Goal: Transaction & Acquisition: Book appointment/travel/reservation

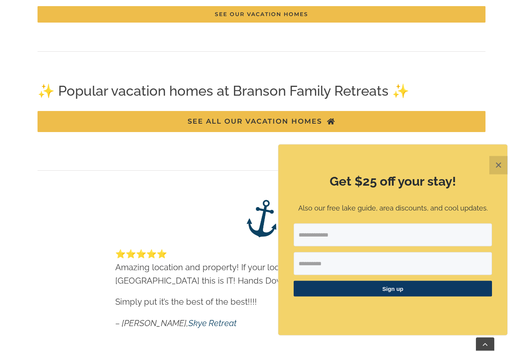
scroll to position [1224, 0]
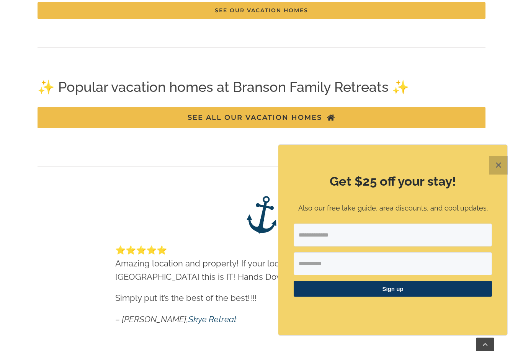
click at [491, 175] on button "✕" at bounding box center [498, 165] width 18 height 18
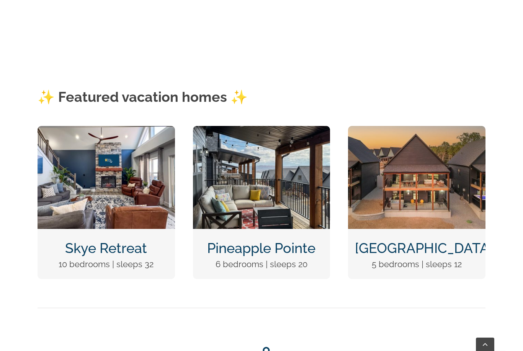
scroll to position [297, 0]
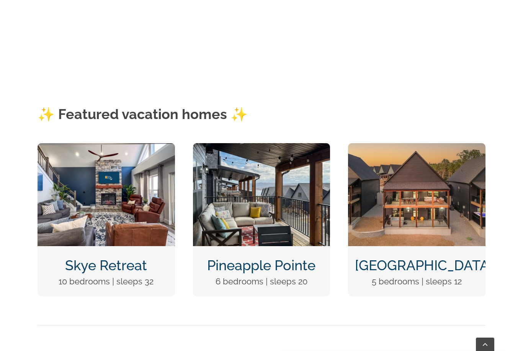
click at [466, 254] on div "Wildflower Lodge 5 bedrooms | sleeps 12" at bounding box center [416, 219] width 137 height 153
click at [466, 271] on link "Wildflower Lodge" at bounding box center [424, 265] width 138 height 16
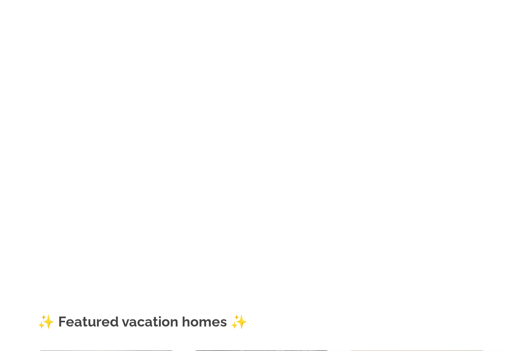
scroll to position [0, 0]
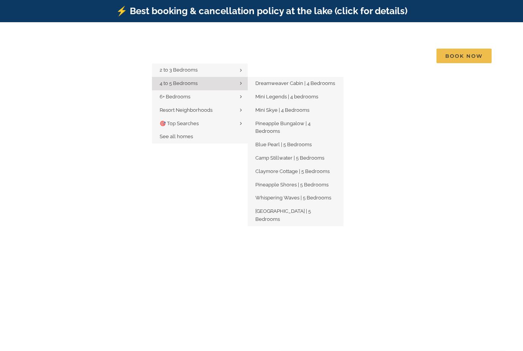
click at [198, 80] on span "4 to 5 Bedrooms" at bounding box center [179, 83] width 38 height 6
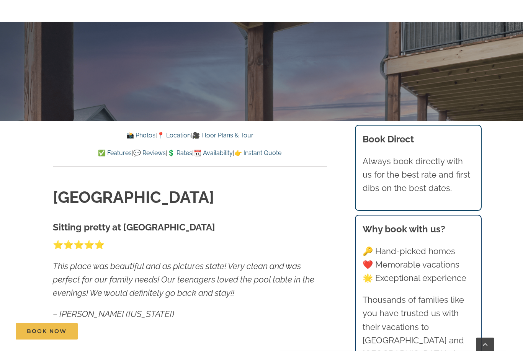
scroll to position [253, 0]
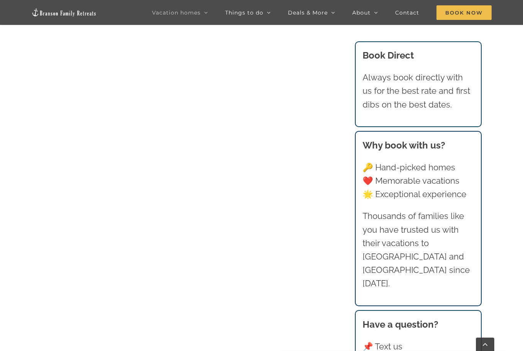
scroll to position [528, 0]
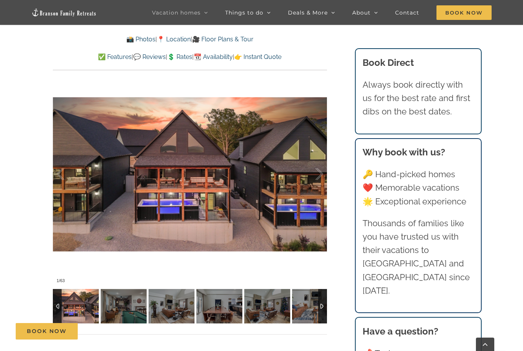
scroll to position [562, 0]
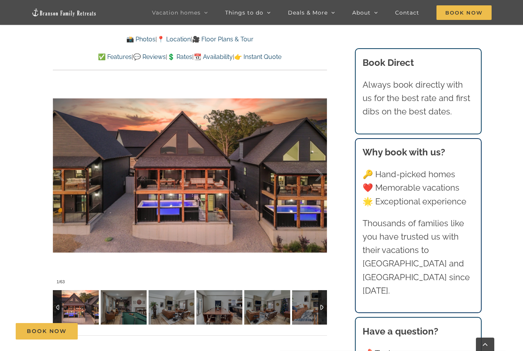
click at [309, 172] on div at bounding box center [311, 175] width 24 height 47
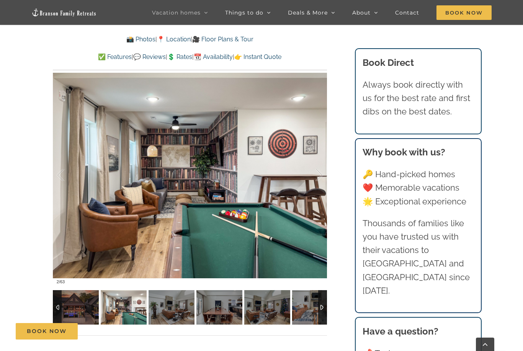
click at [312, 174] on div at bounding box center [311, 175] width 24 height 47
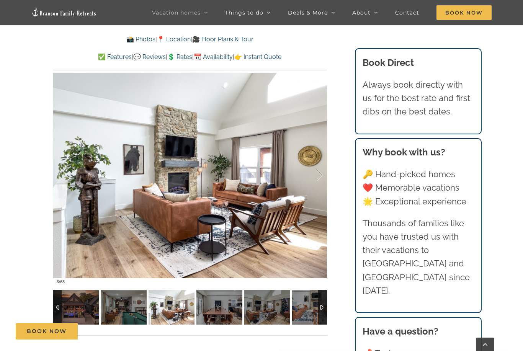
click at [312, 174] on div at bounding box center [311, 175] width 24 height 47
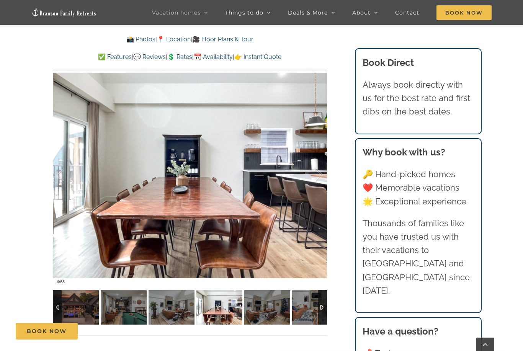
click at [312, 174] on div at bounding box center [311, 175] width 24 height 47
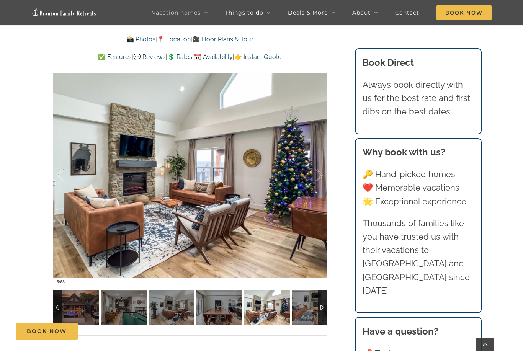
click at [312, 174] on div at bounding box center [311, 175] width 24 height 47
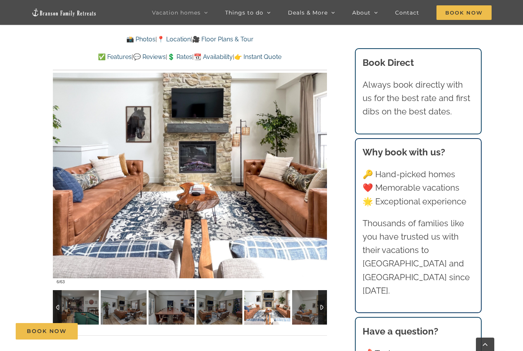
click at [312, 174] on div at bounding box center [311, 175] width 24 height 47
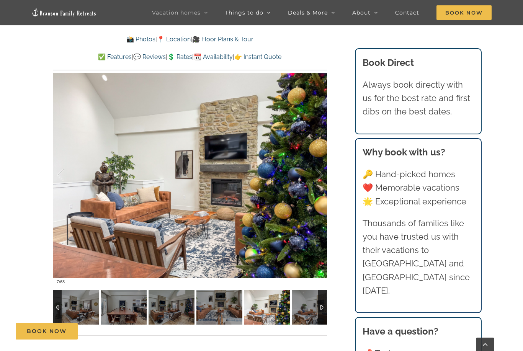
click at [312, 174] on div at bounding box center [311, 175] width 24 height 47
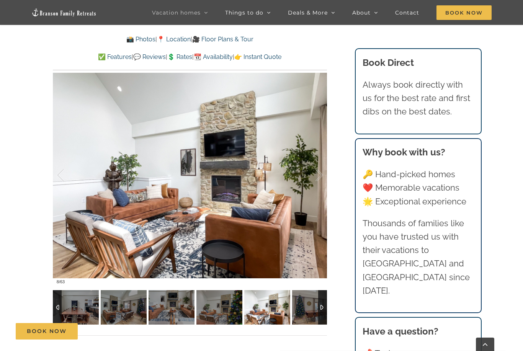
drag, startPoint x: 312, startPoint y: 174, endPoint x: 0, endPoint y: -562, distance: 799.3
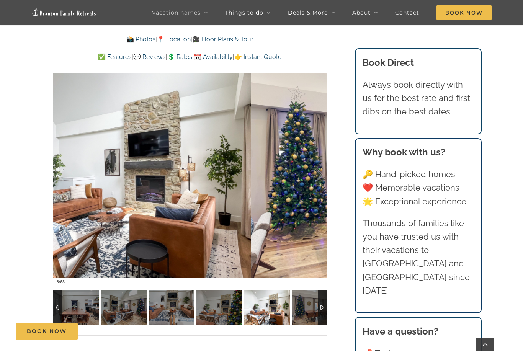
click at [312, 174] on div at bounding box center [311, 175] width 24 height 47
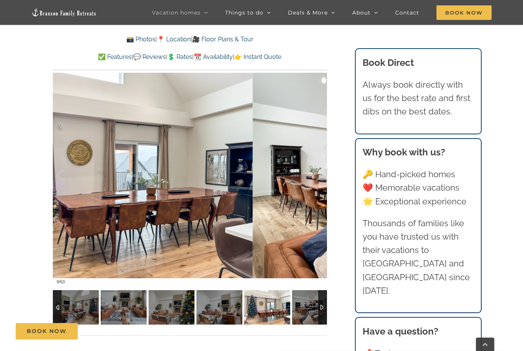
click at [312, 174] on div at bounding box center [311, 175] width 24 height 47
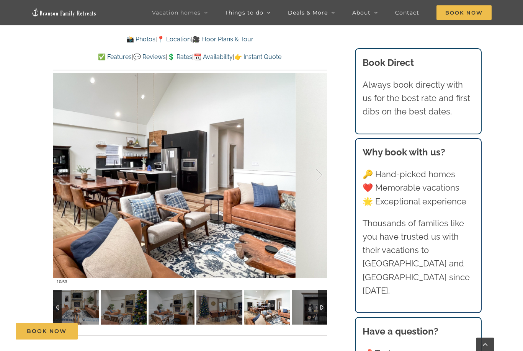
click at [312, 174] on div at bounding box center [311, 175] width 24 height 47
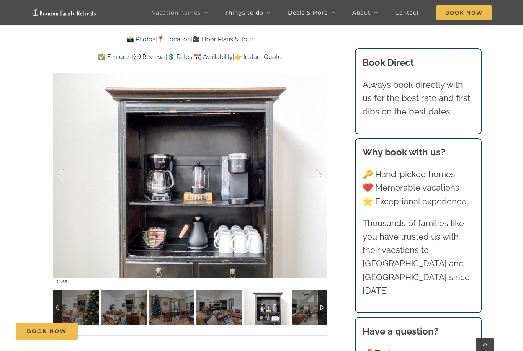
drag, startPoint x: 312, startPoint y: 174, endPoint x: 0, endPoint y: -562, distance: 799.3
click at [312, 174] on div at bounding box center [311, 175] width 24 height 47
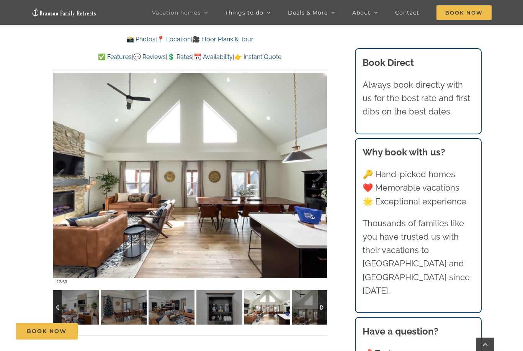
drag, startPoint x: 312, startPoint y: 174, endPoint x: 0, endPoint y: -562, distance: 799.3
click at [312, 174] on div at bounding box center [311, 175] width 24 height 47
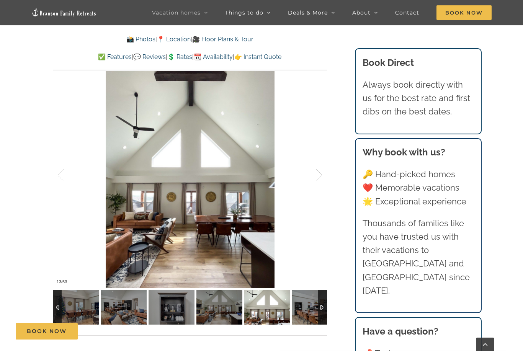
click at [312, 174] on div at bounding box center [311, 175] width 24 height 47
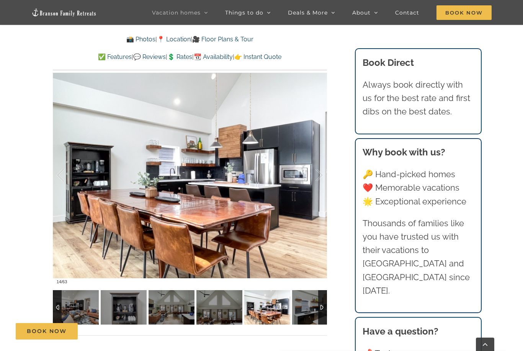
click at [312, 174] on div at bounding box center [311, 175] width 24 height 47
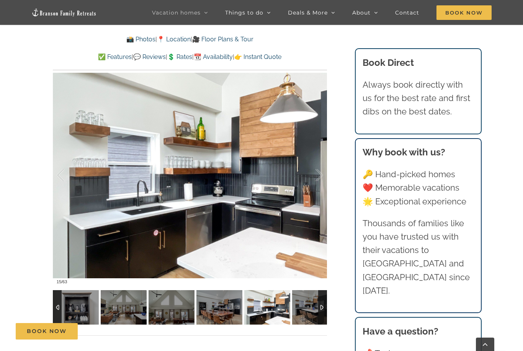
click at [312, 174] on div at bounding box center [311, 175] width 24 height 47
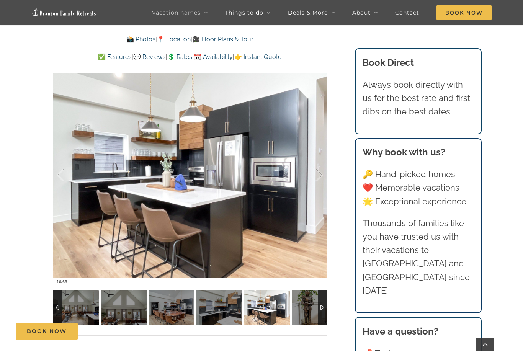
click at [312, 174] on div at bounding box center [311, 175] width 24 height 47
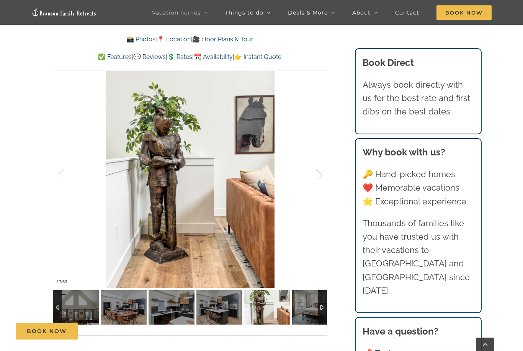
click at [312, 174] on div at bounding box center [311, 175] width 24 height 47
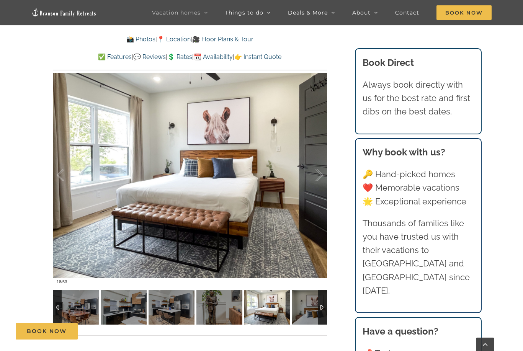
click at [312, 174] on div at bounding box center [311, 175] width 24 height 47
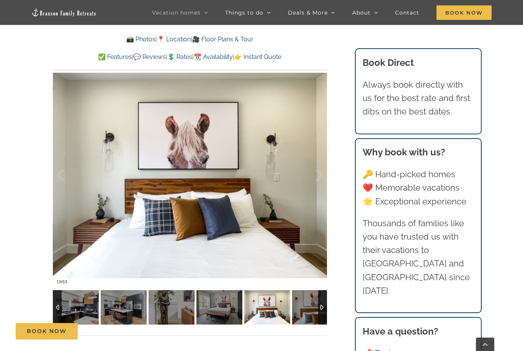
click at [312, 174] on div at bounding box center [311, 175] width 24 height 47
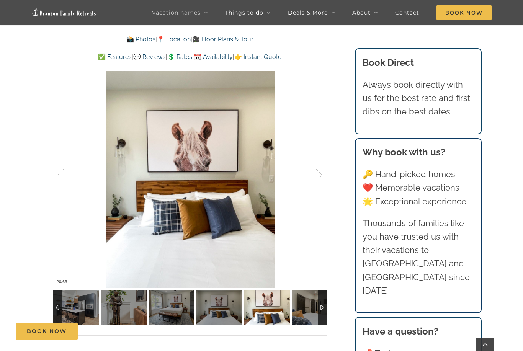
click at [312, 174] on div at bounding box center [311, 175] width 24 height 47
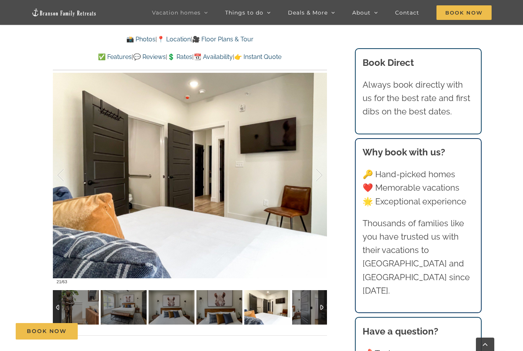
click at [312, 174] on div at bounding box center [311, 175] width 24 height 47
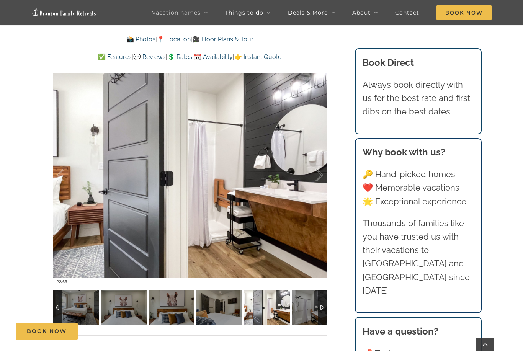
click at [312, 174] on div at bounding box center [311, 175] width 24 height 47
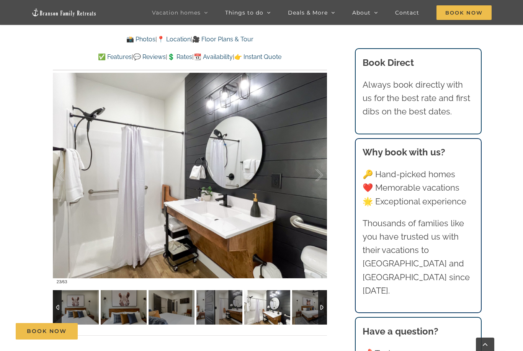
click at [312, 174] on div at bounding box center [311, 175] width 24 height 47
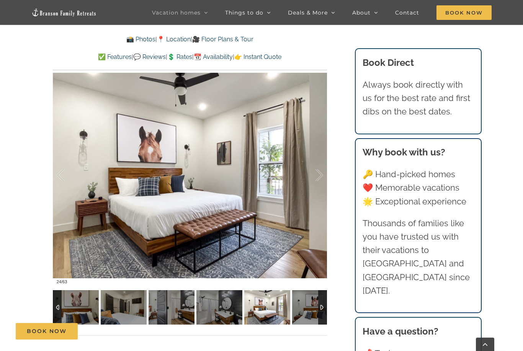
click at [312, 174] on div at bounding box center [311, 175] width 24 height 47
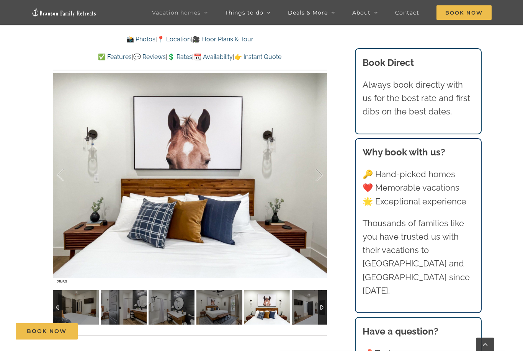
click at [312, 174] on div at bounding box center [311, 175] width 24 height 47
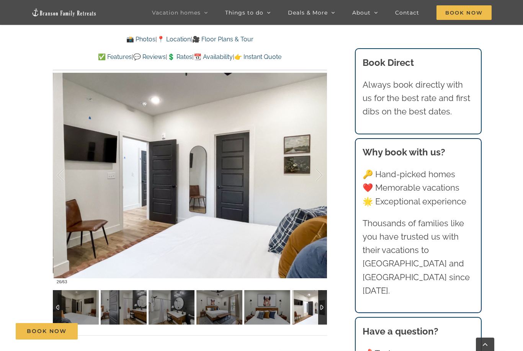
click at [312, 174] on div at bounding box center [311, 175] width 24 height 47
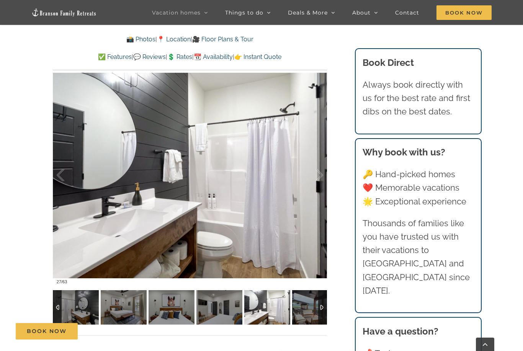
click at [312, 174] on div at bounding box center [311, 175] width 24 height 47
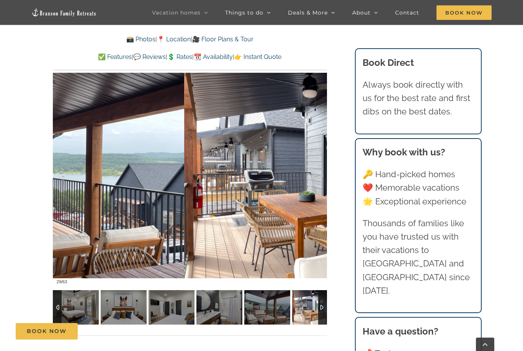
click at [312, 174] on div at bounding box center [311, 175] width 24 height 47
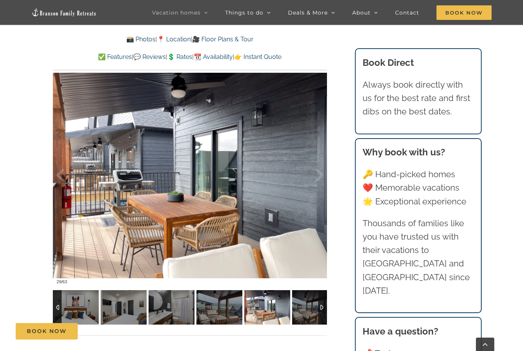
drag, startPoint x: 312, startPoint y: 174, endPoint x: 0, endPoint y: -562, distance: 799.3
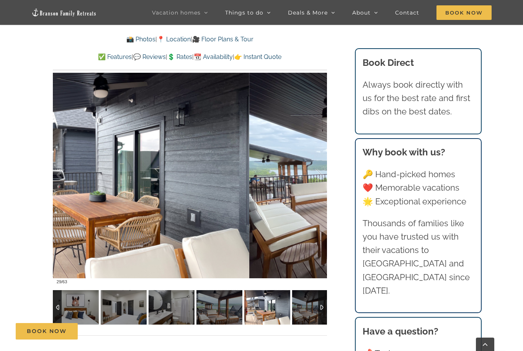
click at [312, 174] on div at bounding box center [311, 175] width 24 height 47
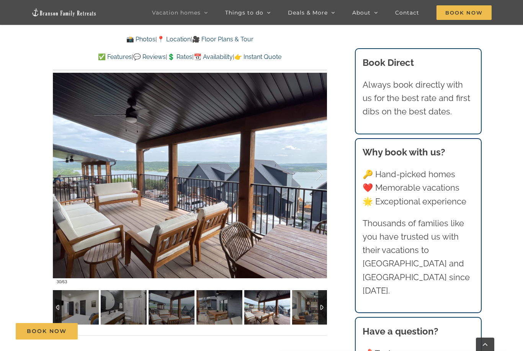
click at [312, 174] on div at bounding box center [311, 175] width 24 height 47
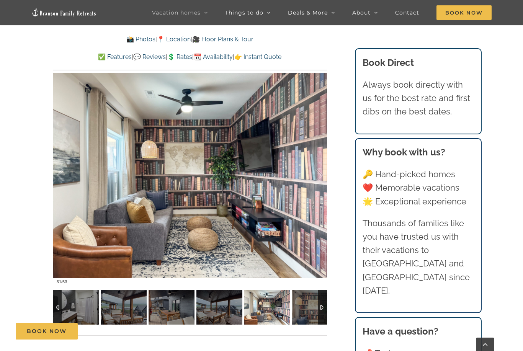
click at [312, 174] on div at bounding box center [311, 175] width 24 height 47
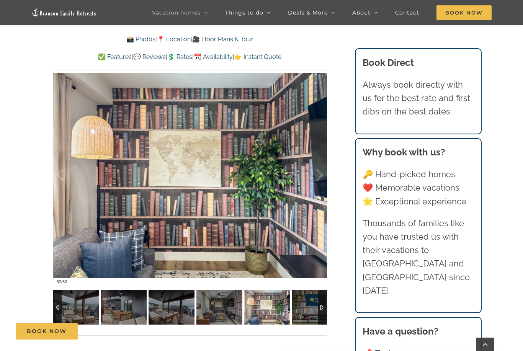
click at [312, 174] on div at bounding box center [311, 175] width 24 height 47
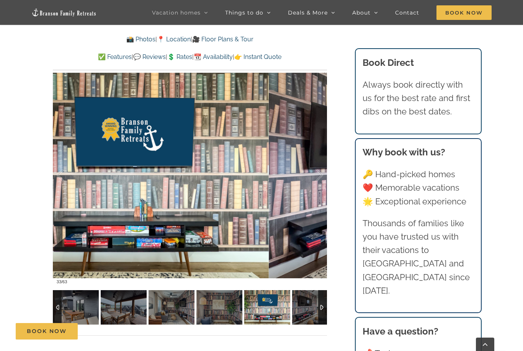
click at [312, 174] on div at bounding box center [311, 175] width 24 height 47
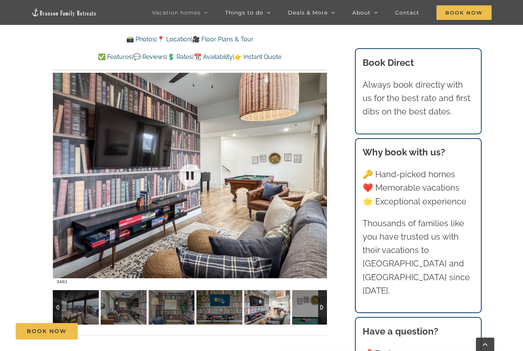
click at [325, 175] on div at bounding box center [190, 175] width 274 height 225
click at [317, 178] on div at bounding box center [311, 175] width 24 height 47
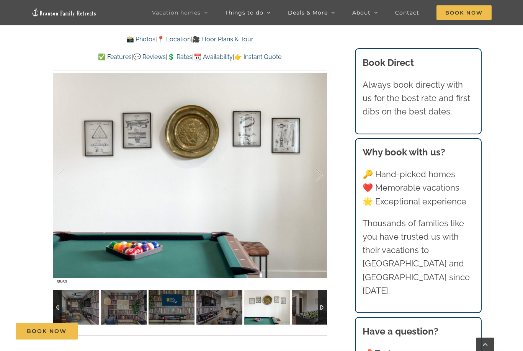
click at [317, 178] on div at bounding box center [311, 175] width 24 height 47
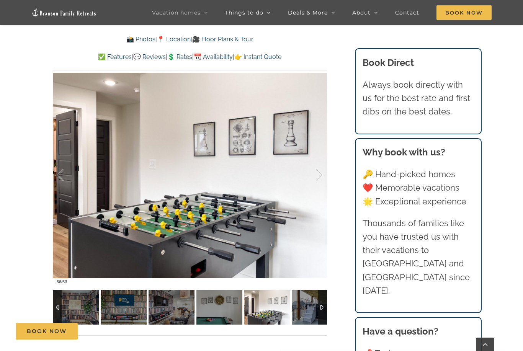
click at [317, 178] on div at bounding box center [311, 175] width 24 height 47
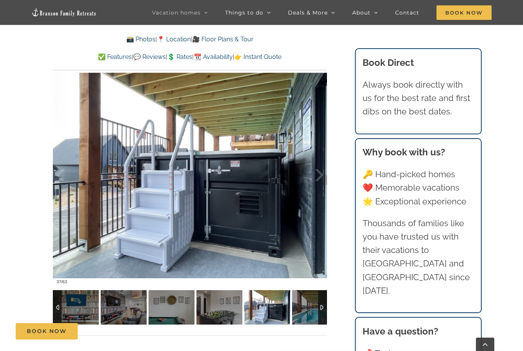
click at [317, 178] on div at bounding box center [311, 175] width 24 height 47
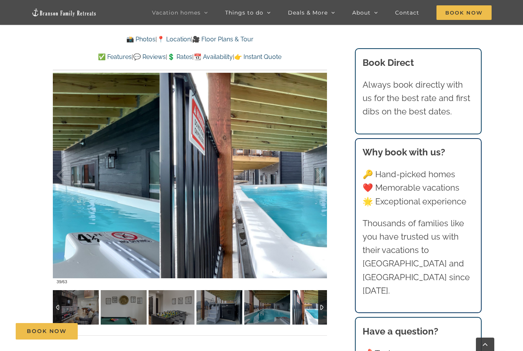
click at [317, 178] on div at bounding box center [311, 175] width 24 height 47
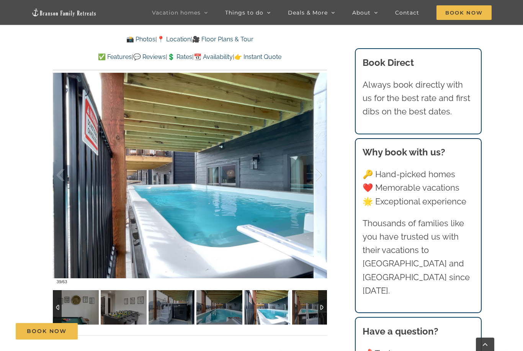
drag, startPoint x: 317, startPoint y: 178, endPoint x: 0, endPoint y: -562, distance: 805.2
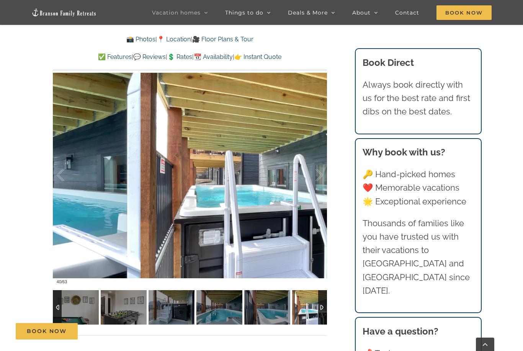
click at [317, 178] on div at bounding box center [311, 175] width 24 height 47
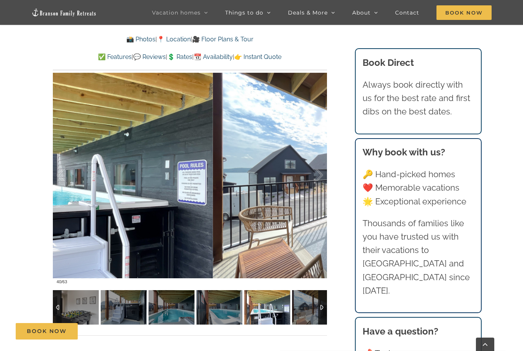
click at [317, 178] on div at bounding box center [311, 175] width 24 height 47
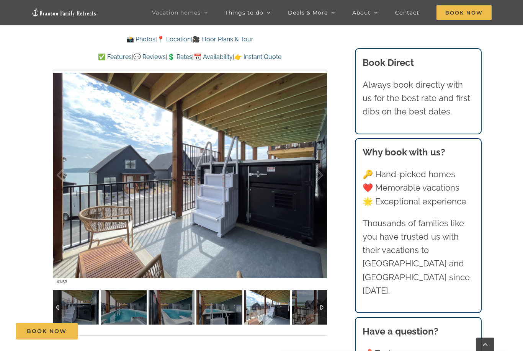
click at [317, 178] on div at bounding box center [311, 175] width 24 height 47
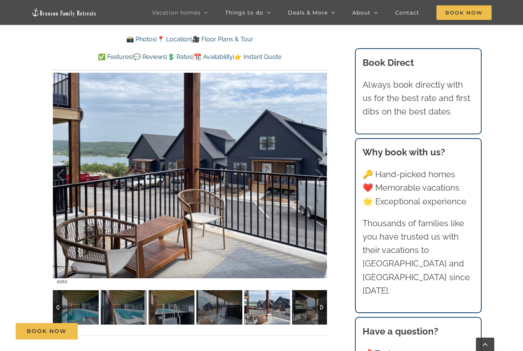
click at [317, 178] on div at bounding box center [311, 175] width 24 height 47
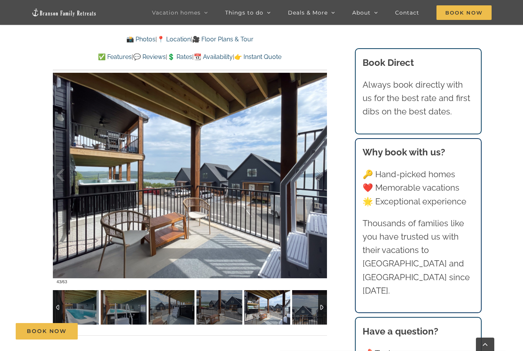
click at [317, 178] on div at bounding box center [311, 175] width 24 height 47
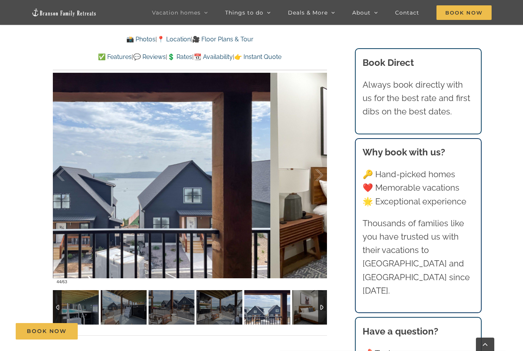
click at [317, 178] on div at bounding box center [311, 175] width 24 height 47
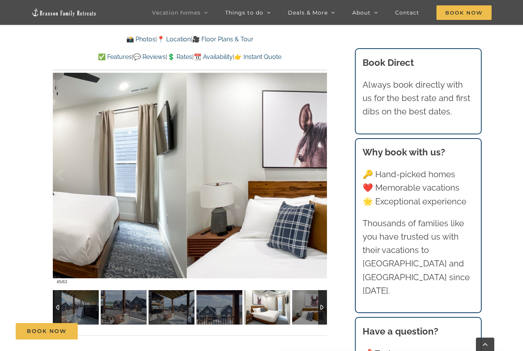
click at [317, 178] on div at bounding box center [311, 175] width 24 height 47
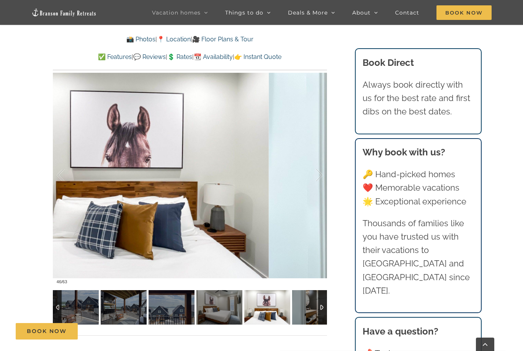
click at [317, 178] on div at bounding box center [311, 175] width 24 height 47
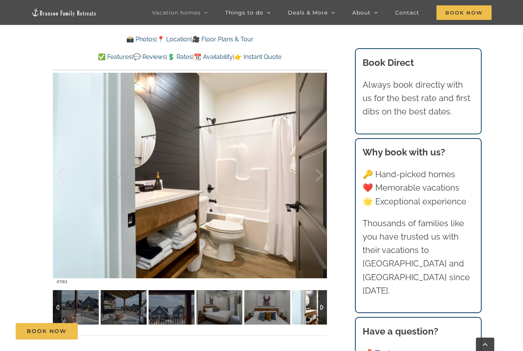
click at [317, 178] on div at bounding box center [311, 175] width 24 height 47
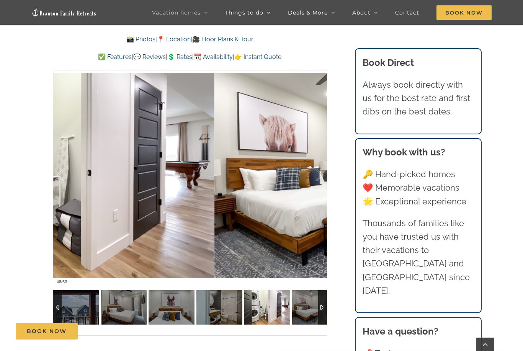
click at [317, 178] on div at bounding box center [311, 175] width 24 height 47
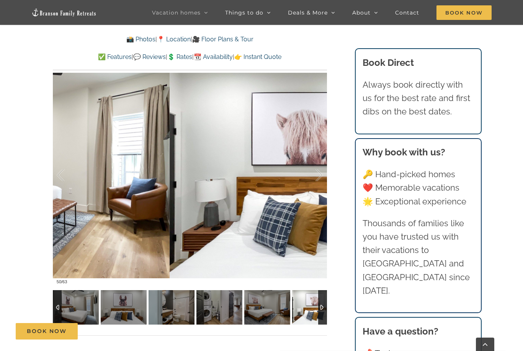
click at [317, 178] on div at bounding box center [311, 175] width 24 height 47
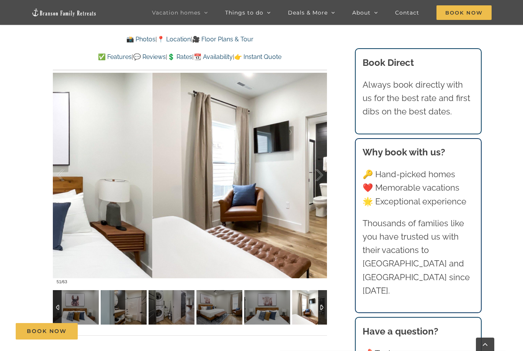
click at [317, 178] on div at bounding box center [311, 175] width 24 height 47
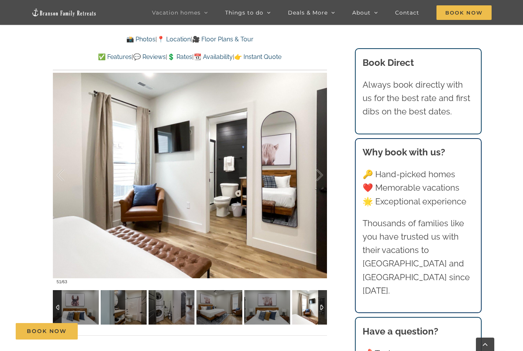
click at [317, 178] on div at bounding box center [311, 175] width 24 height 47
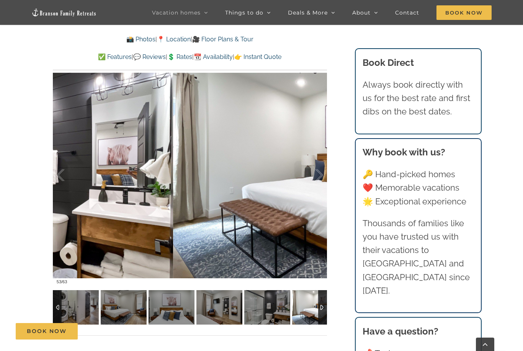
click at [317, 178] on div at bounding box center [311, 175] width 24 height 47
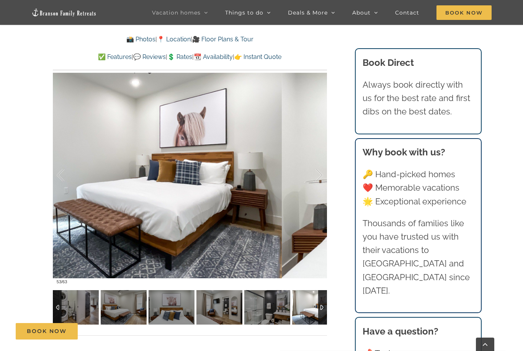
click at [317, 178] on div at bounding box center [311, 175] width 24 height 47
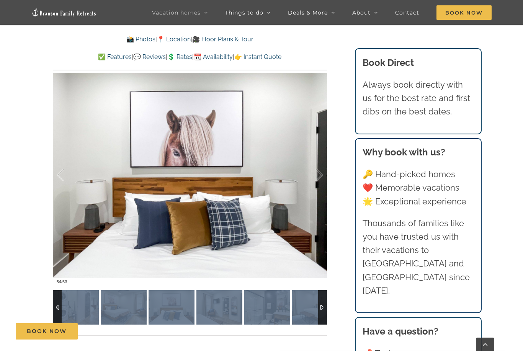
click at [317, 178] on div at bounding box center [311, 175] width 24 height 47
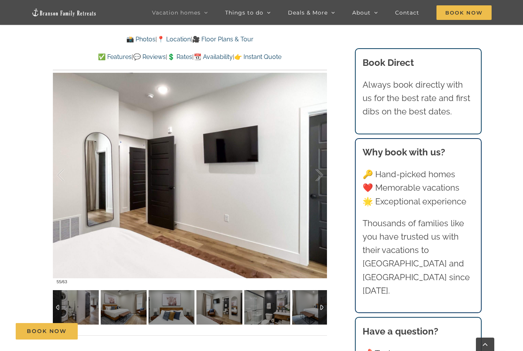
click at [317, 178] on div at bounding box center [311, 175] width 24 height 47
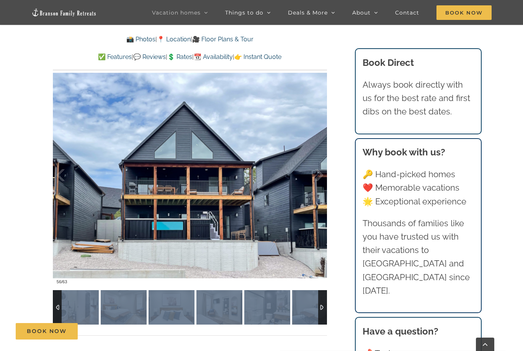
click at [317, 178] on div at bounding box center [311, 175] width 24 height 47
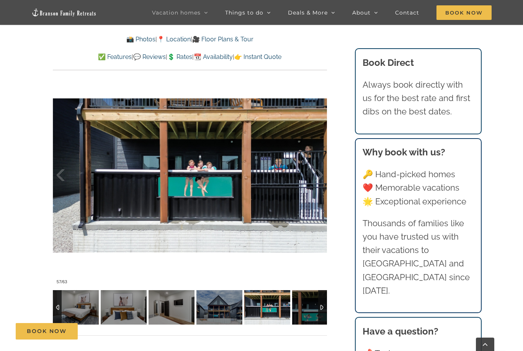
click at [317, 178] on div at bounding box center [311, 175] width 24 height 47
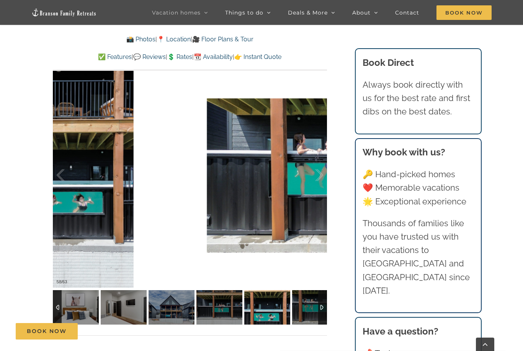
click at [317, 178] on div at bounding box center [311, 175] width 24 height 47
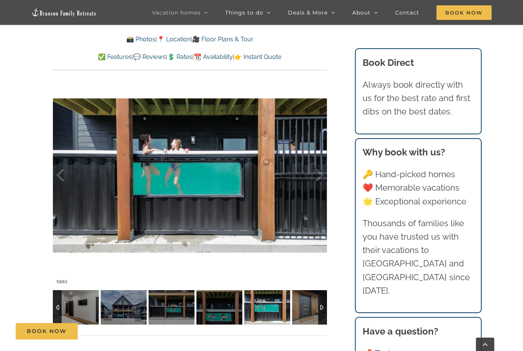
click at [317, 178] on div at bounding box center [311, 175] width 24 height 47
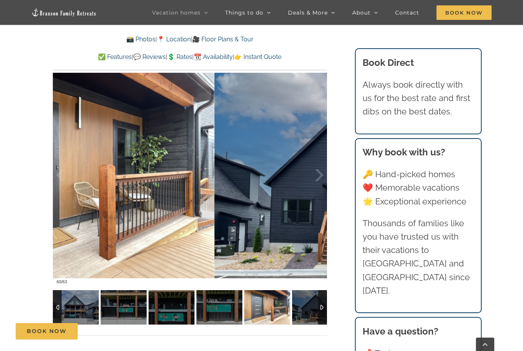
click at [317, 178] on div at bounding box center [311, 175] width 24 height 47
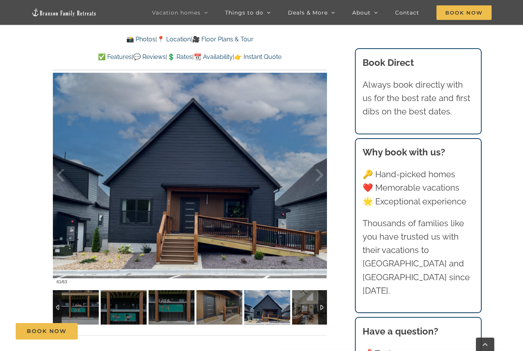
click at [317, 178] on div at bounding box center [311, 175] width 24 height 47
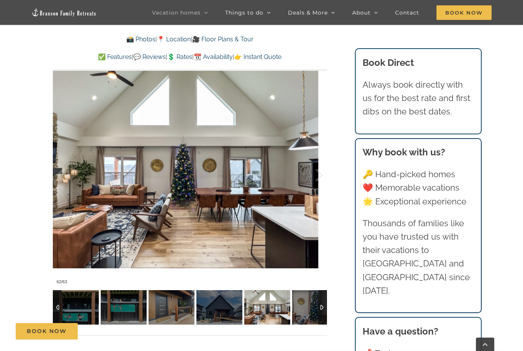
click at [317, 178] on div at bounding box center [311, 175] width 24 height 47
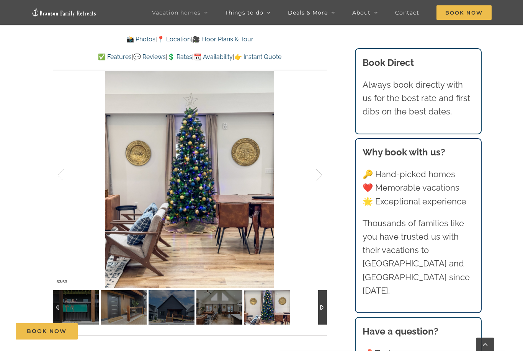
click at [317, 178] on div at bounding box center [311, 175] width 24 height 47
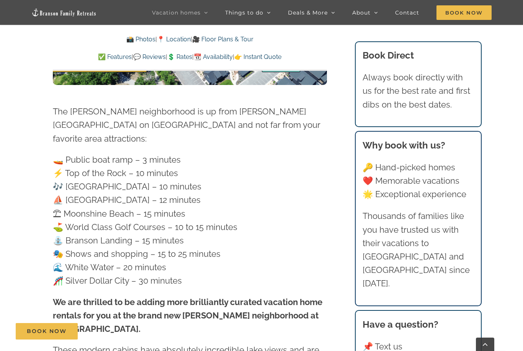
scroll to position [2240, 0]
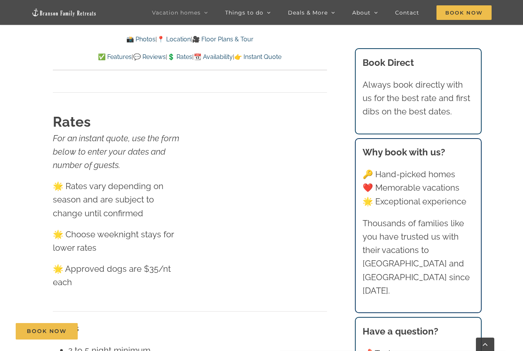
scroll to position [4736, 0]
click at [49, 330] on span "Book Now" at bounding box center [47, 331] width 40 height 7
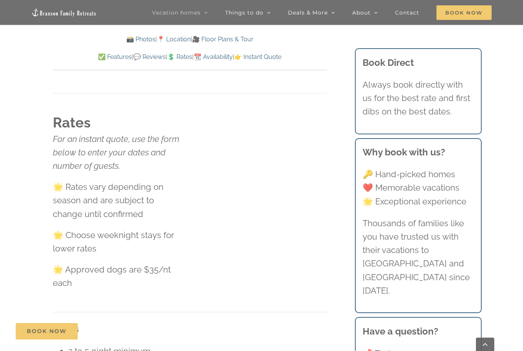
click at [21, 285] on div at bounding box center [261, 175] width 523 height 351
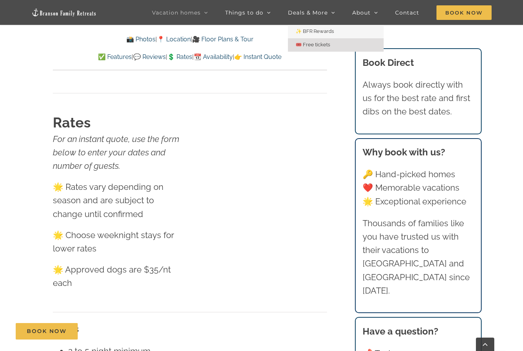
click at [315, 46] on span "🎟️ Free tickets" at bounding box center [313, 45] width 34 height 6
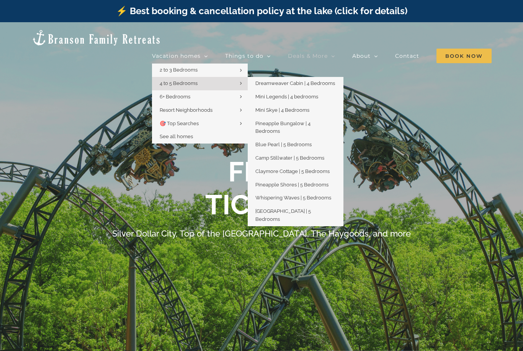
click at [198, 80] on span "4 to 5 Bedrooms" at bounding box center [179, 83] width 38 height 6
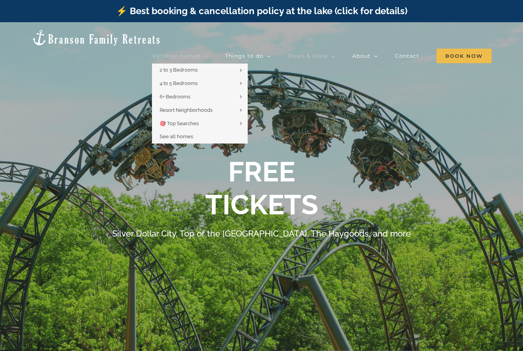
click at [201, 53] on span "Vacation homes" at bounding box center [176, 55] width 49 height 5
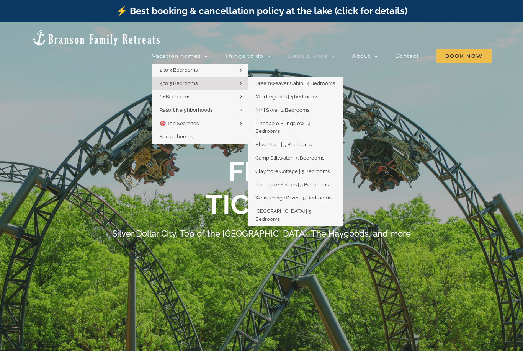
click at [191, 80] on span "4 to 5 Bedrooms" at bounding box center [179, 83] width 38 height 6
click at [196, 80] on span "4 to 5 Bedrooms" at bounding box center [179, 83] width 38 height 6
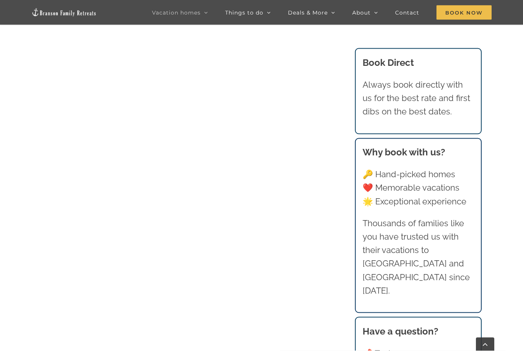
scroll to position [566, 0]
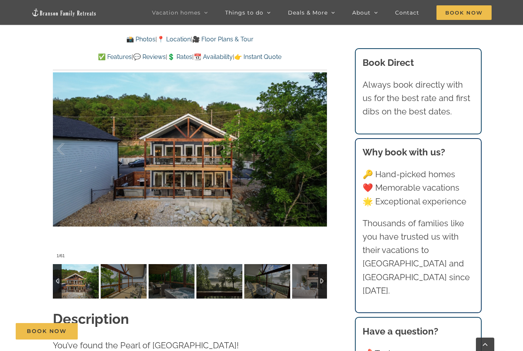
scroll to position [544, 0]
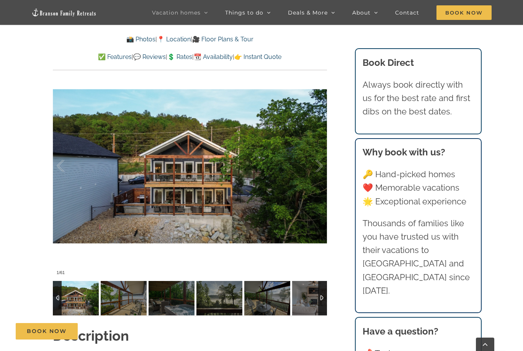
click at [315, 164] on div at bounding box center [311, 165] width 24 height 47
click at [316, 171] on div at bounding box center [311, 165] width 24 height 47
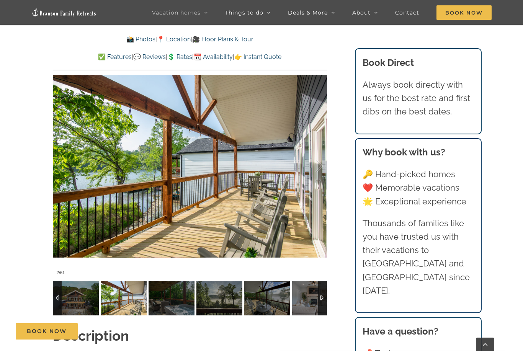
click at [314, 173] on div at bounding box center [311, 165] width 24 height 47
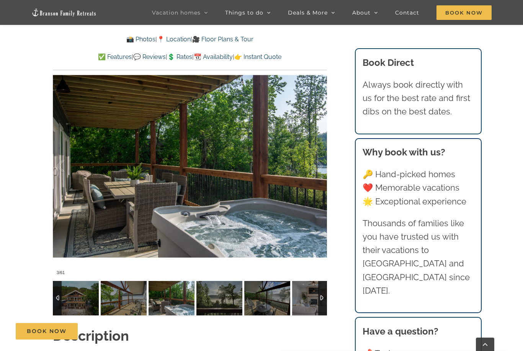
click at [314, 168] on div at bounding box center [311, 165] width 24 height 47
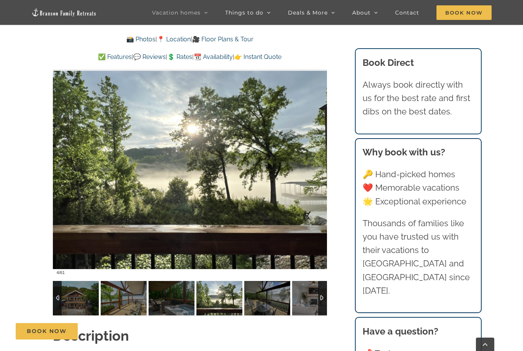
click at [311, 170] on div at bounding box center [311, 165] width 24 height 47
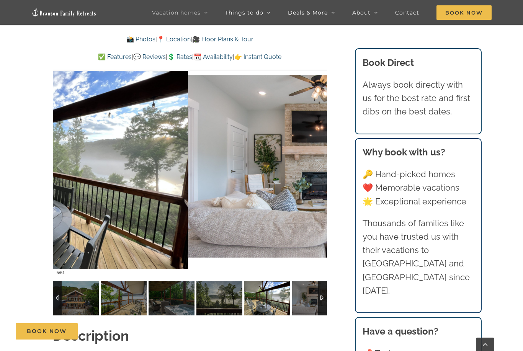
click at [320, 171] on div at bounding box center [311, 165] width 24 height 47
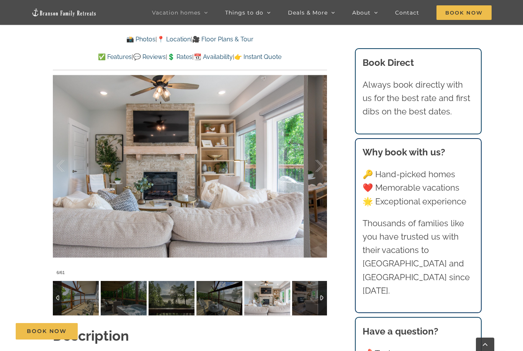
click at [309, 168] on div at bounding box center [311, 165] width 24 height 47
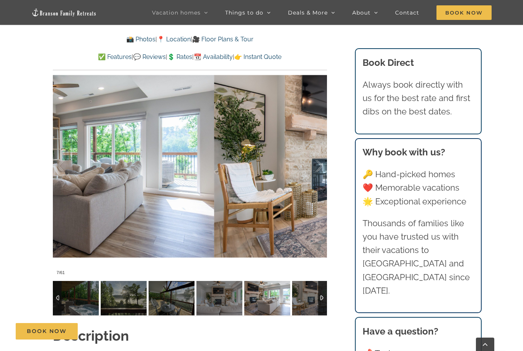
click at [307, 168] on div at bounding box center [311, 165] width 24 height 47
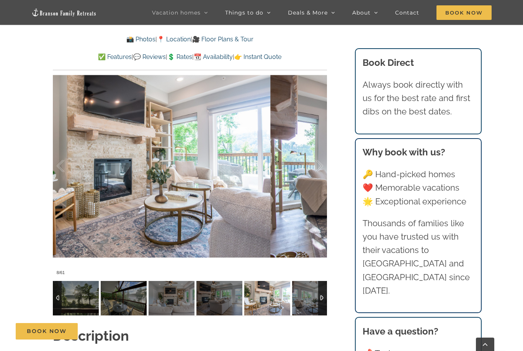
click at [314, 170] on div at bounding box center [311, 165] width 24 height 47
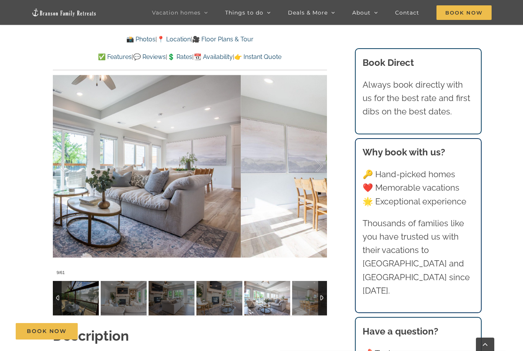
click at [316, 171] on div at bounding box center [311, 165] width 24 height 47
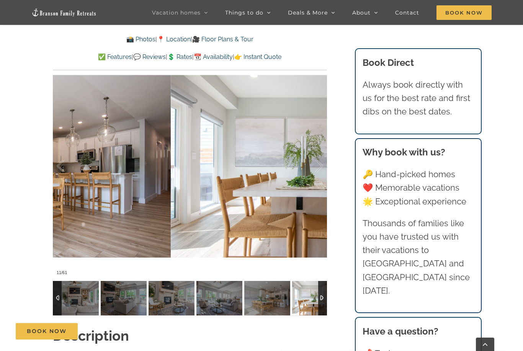
click at [314, 168] on div at bounding box center [311, 165] width 24 height 47
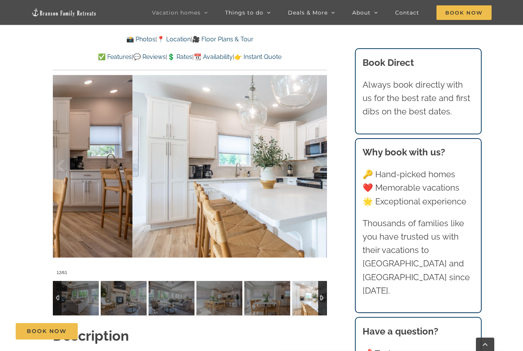
click at [308, 167] on div at bounding box center [311, 165] width 24 height 47
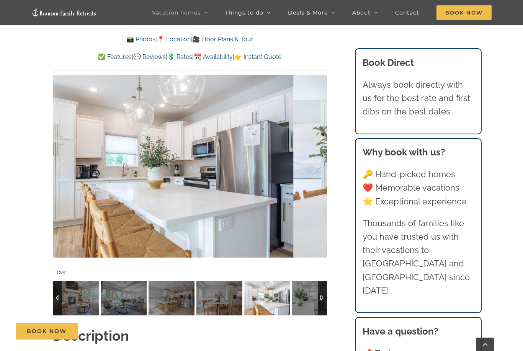
click at [311, 169] on div at bounding box center [311, 165] width 24 height 47
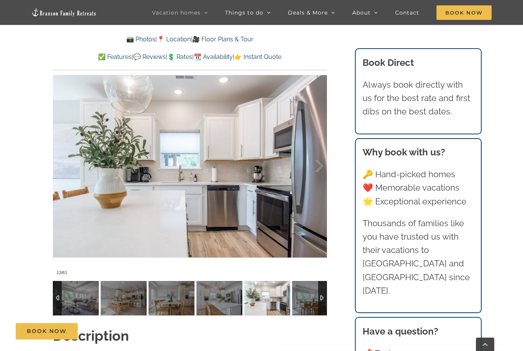
click at [309, 167] on div at bounding box center [311, 165] width 24 height 47
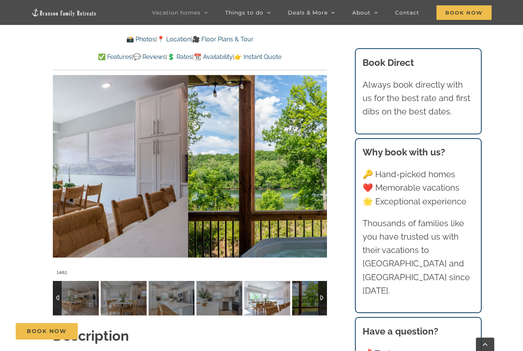
click at [308, 164] on div at bounding box center [311, 165] width 24 height 47
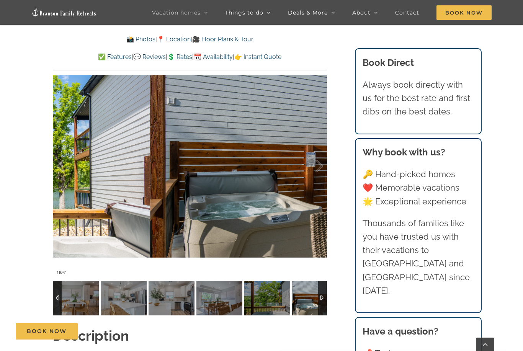
click at [319, 165] on div at bounding box center [311, 165] width 24 height 47
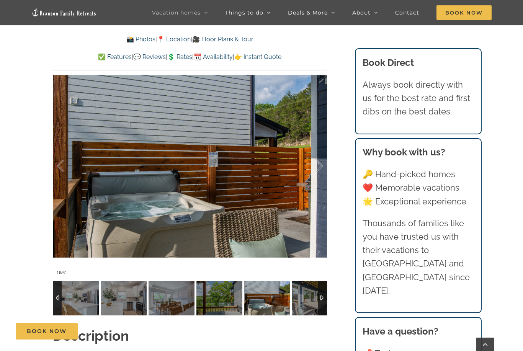
click at [315, 165] on div at bounding box center [311, 165] width 24 height 47
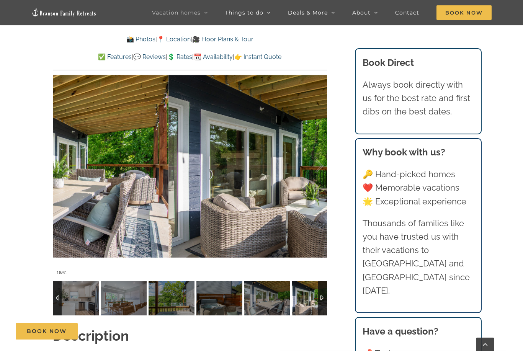
click at [312, 162] on div at bounding box center [311, 165] width 24 height 47
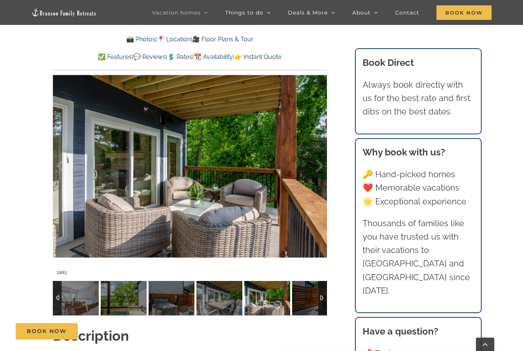
click at [308, 161] on div at bounding box center [311, 165] width 24 height 47
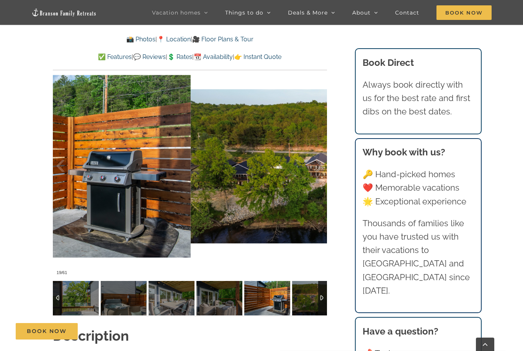
click at [307, 160] on div at bounding box center [311, 165] width 24 height 47
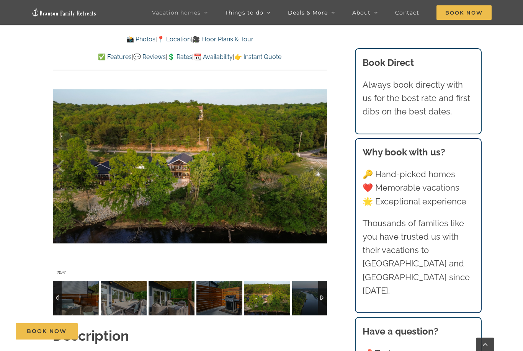
click at [315, 164] on div at bounding box center [311, 165] width 24 height 47
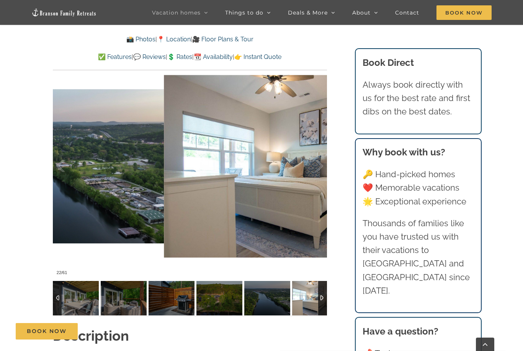
click at [313, 162] on div at bounding box center [311, 165] width 24 height 47
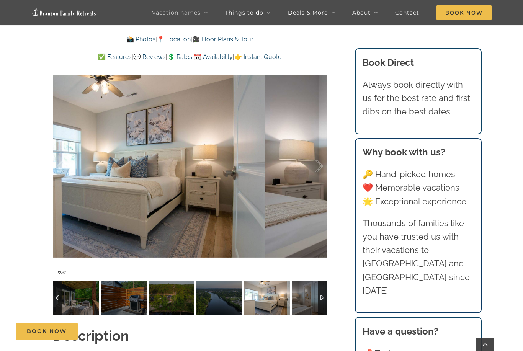
click at [317, 158] on div at bounding box center [311, 165] width 24 height 47
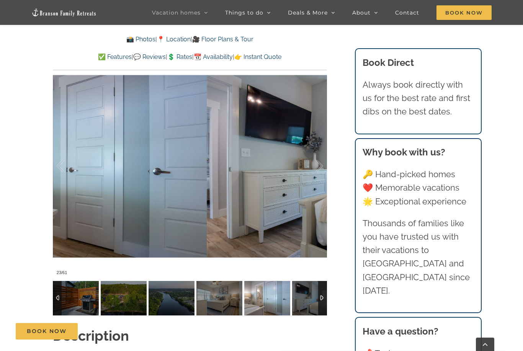
click at [313, 165] on div at bounding box center [311, 165] width 24 height 47
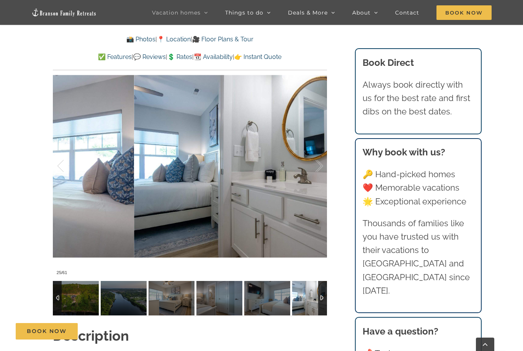
click at [309, 162] on div at bounding box center [311, 165] width 24 height 47
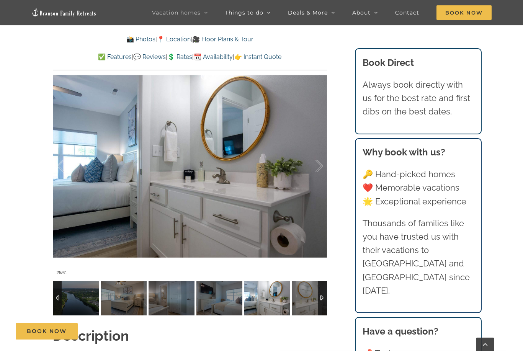
click at [303, 160] on div at bounding box center [311, 165] width 24 height 47
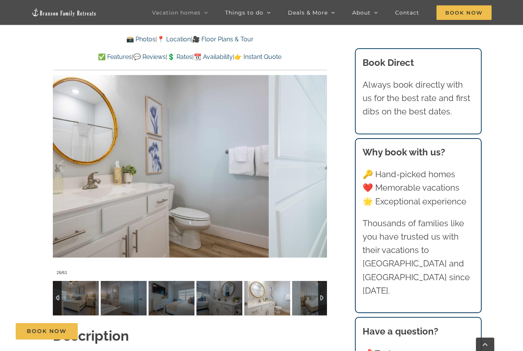
click at [308, 165] on div at bounding box center [311, 165] width 24 height 47
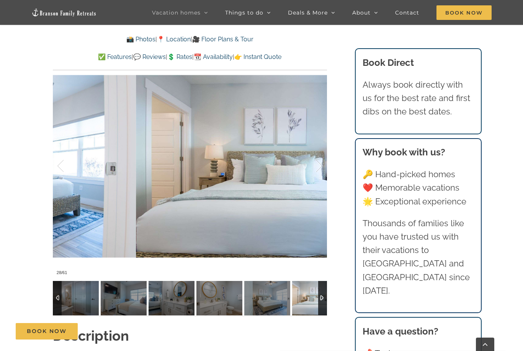
click at [307, 164] on div at bounding box center [311, 165] width 24 height 47
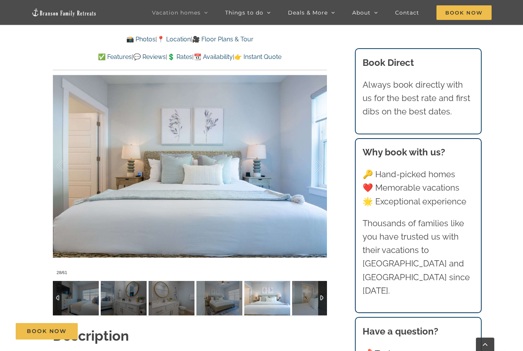
click at [302, 156] on div at bounding box center [311, 165] width 24 height 47
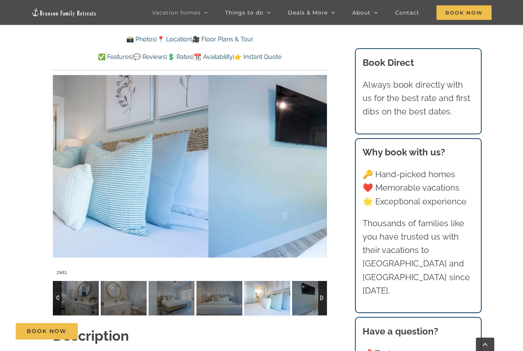
click at [303, 153] on div at bounding box center [311, 165] width 24 height 47
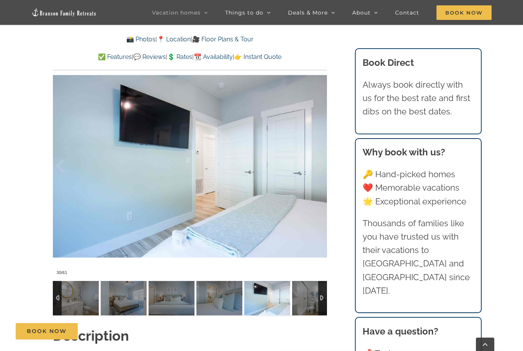
click at [303, 157] on div at bounding box center [311, 165] width 24 height 47
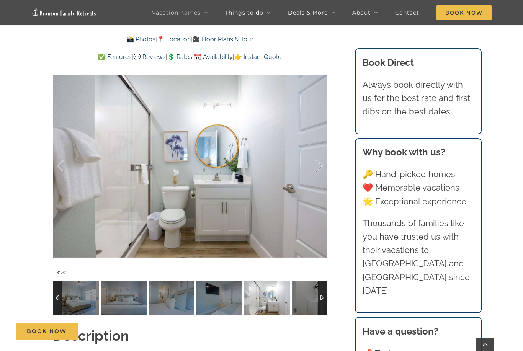
click at [299, 161] on div at bounding box center [311, 165] width 24 height 47
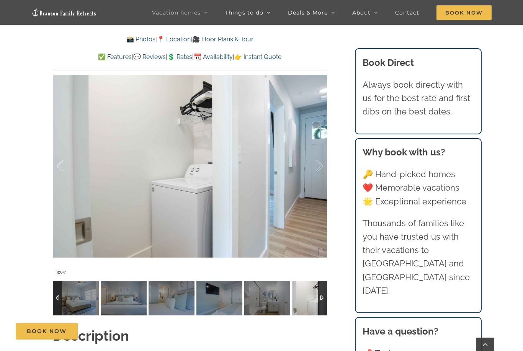
click at [303, 166] on div at bounding box center [311, 165] width 24 height 47
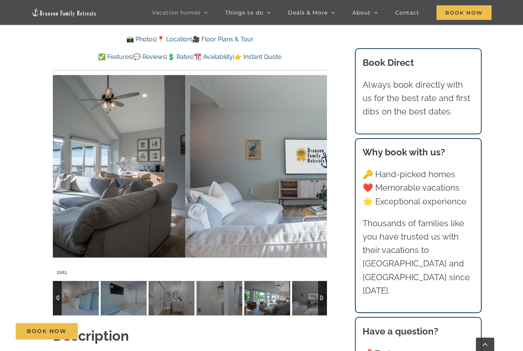
click at [302, 162] on div at bounding box center [311, 165] width 24 height 47
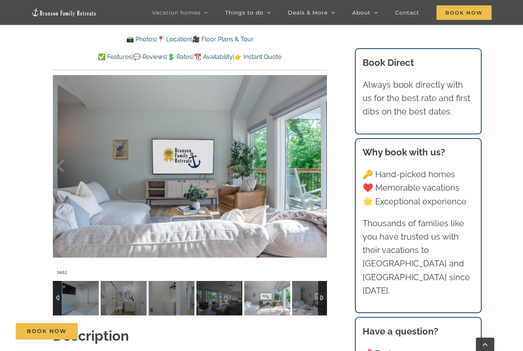
click at [301, 163] on div at bounding box center [311, 165] width 24 height 47
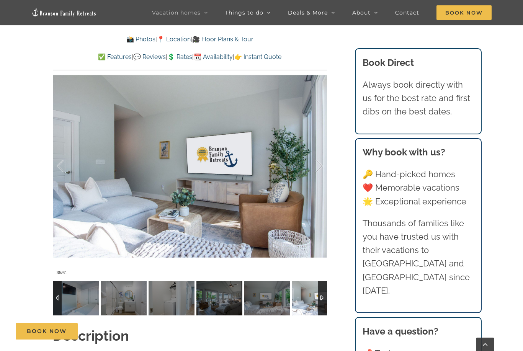
click at [305, 162] on div at bounding box center [311, 165] width 24 height 47
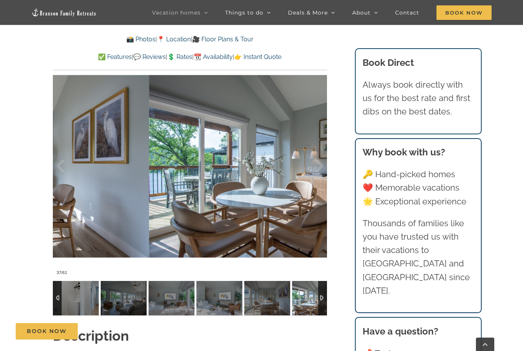
click at [300, 165] on div at bounding box center [311, 165] width 24 height 47
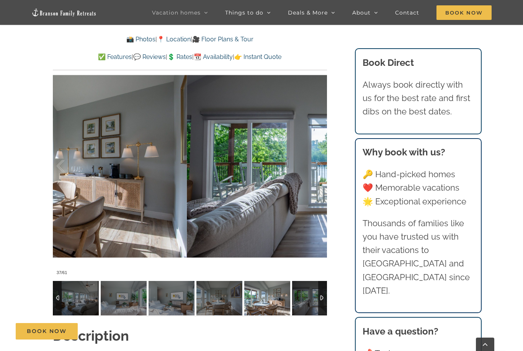
click at [300, 167] on div at bounding box center [311, 165] width 24 height 47
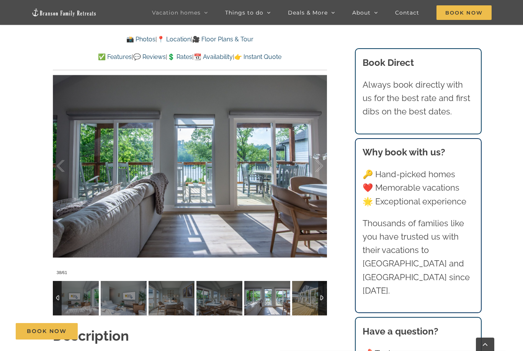
click at [302, 166] on div at bounding box center [311, 165] width 24 height 47
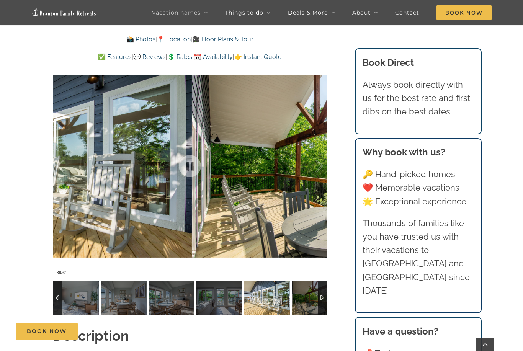
click at [315, 168] on div at bounding box center [311, 165] width 24 height 47
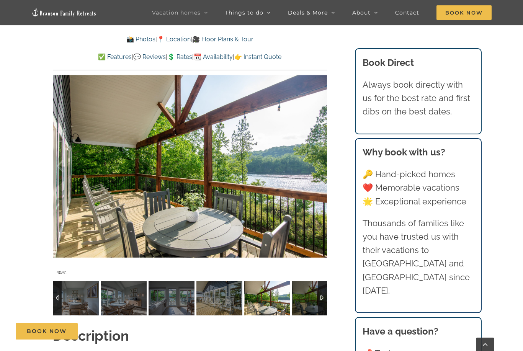
click at [308, 168] on div at bounding box center [311, 165] width 24 height 47
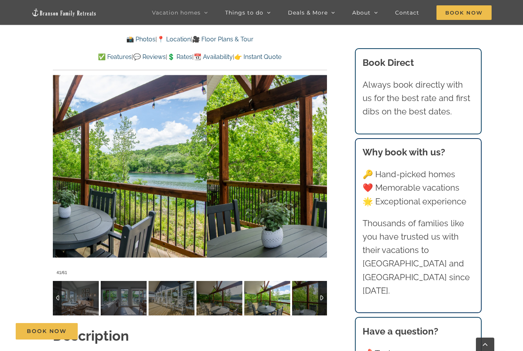
click at [312, 167] on div at bounding box center [311, 165] width 24 height 47
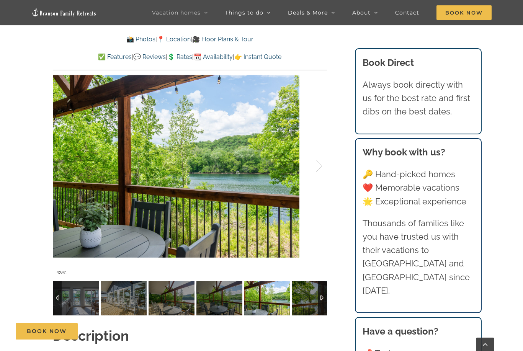
click at [314, 167] on div at bounding box center [311, 165] width 24 height 47
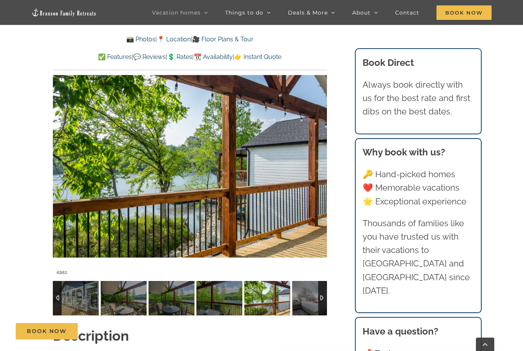
click at [309, 163] on div at bounding box center [311, 165] width 24 height 47
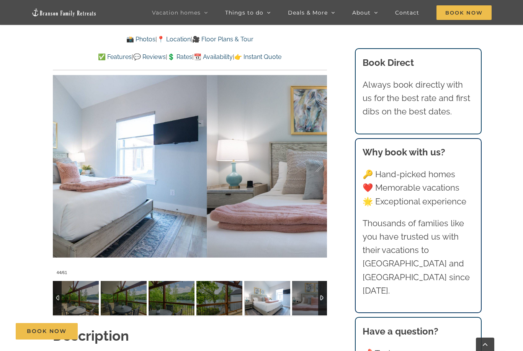
click at [314, 167] on div at bounding box center [311, 165] width 24 height 47
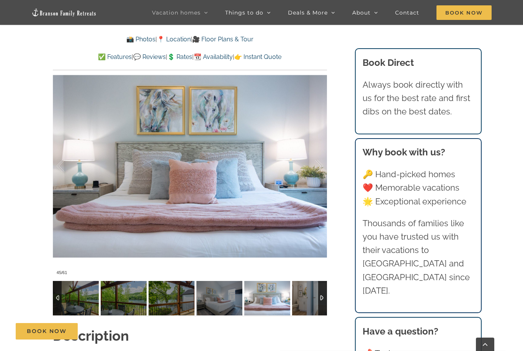
click at [313, 170] on div at bounding box center [311, 165] width 24 height 47
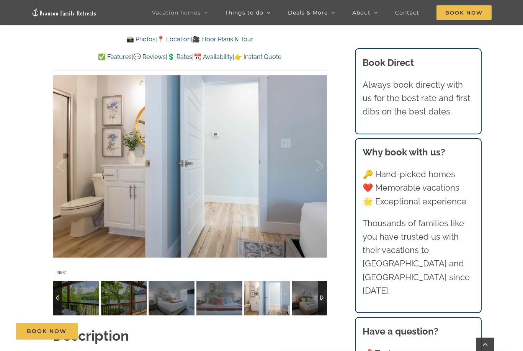
click at [309, 170] on div at bounding box center [311, 165] width 24 height 47
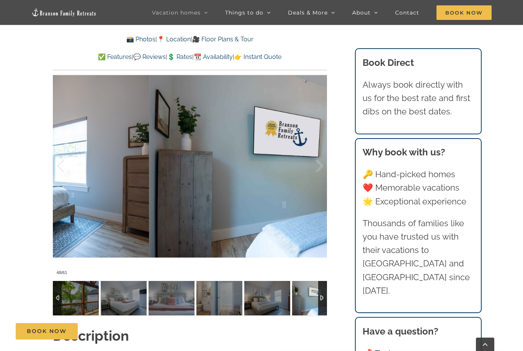
click at [309, 168] on div at bounding box center [311, 165] width 24 height 47
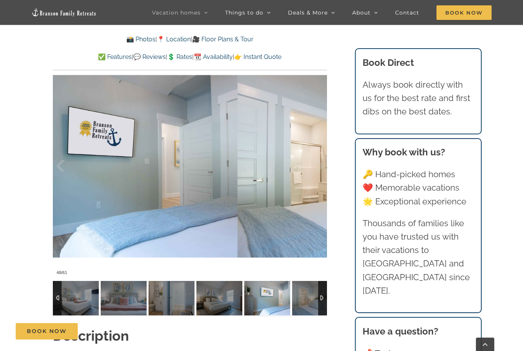
click at [310, 167] on div at bounding box center [311, 165] width 24 height 47
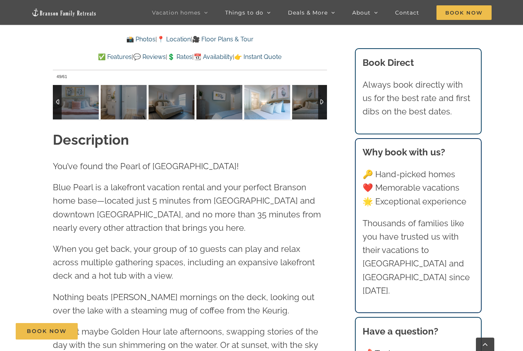
scroll to position [735, 0]
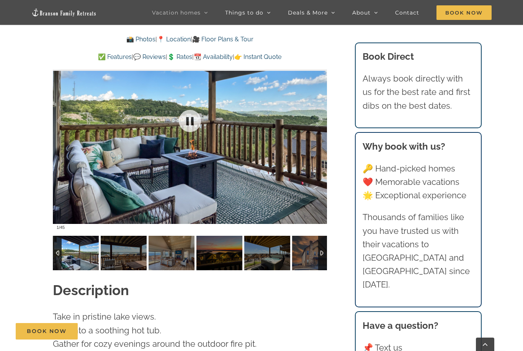
scroll to position [626, 0]
click at [314, 168] on div at bounding box center [190, 121] width 274 height 225
click at [316, 175] on div at bounding box center [190, 121] width 274 height 225
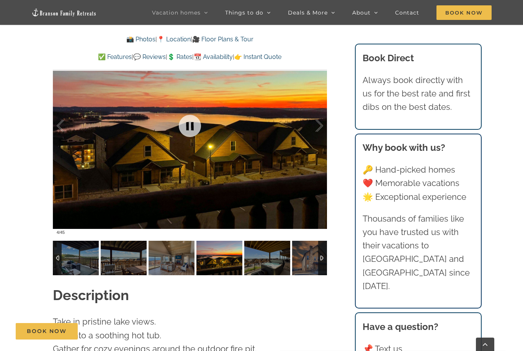
scroll to position [623, 0]
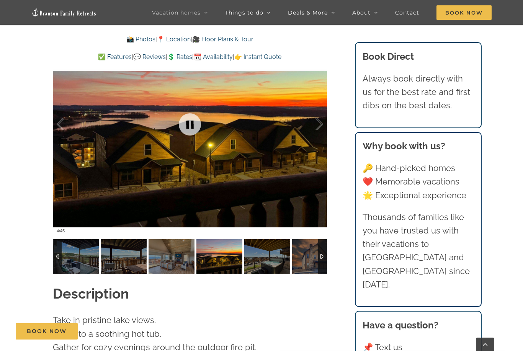
click at [313, 110] on div at bounding box center [311, 124] width 24 height 47
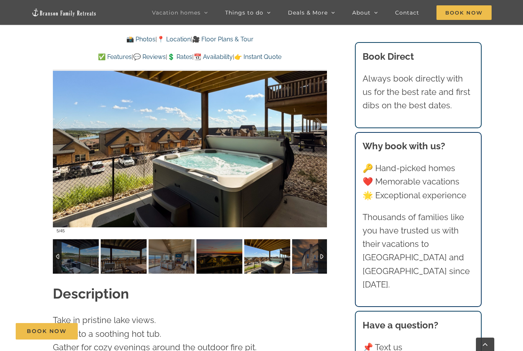
click at [309, 111] on div at bounding box center [311, 124] width 24 height 47
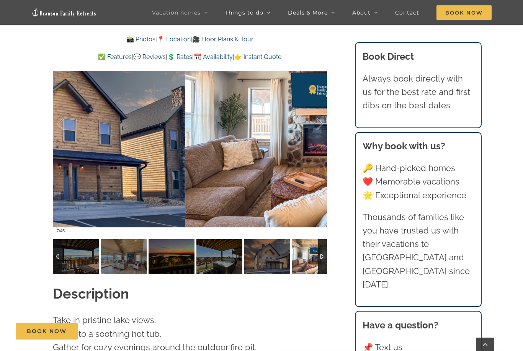
click at [310, 116] on div at bounding box center [311, 124] width 24 height 47
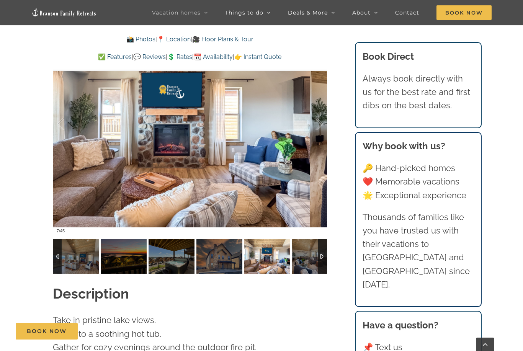
click at [317, 110] on div at bounding box center [311, 124] width 24 height 47
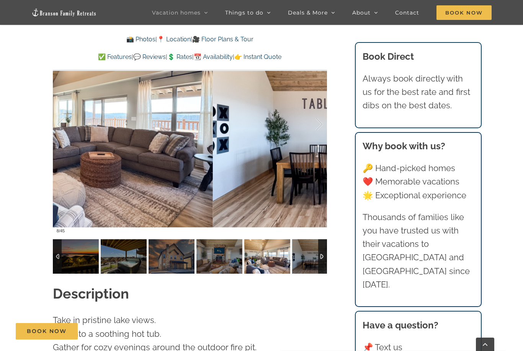
click at [307, 112] on div at bounding box center [311, 124] width 24 height 47
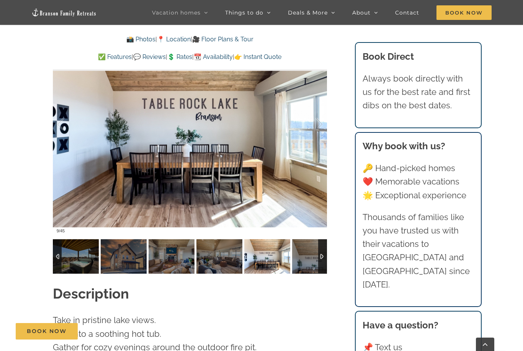
click at [306, 113] on div at bounding box center [311, 124] width 24 height 47
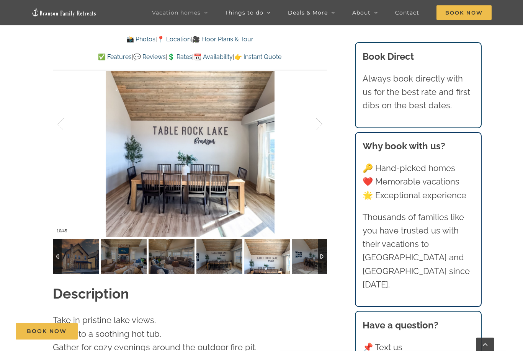
click at [309, 110] on div at bounding box center [311, 124] width 24 height 47
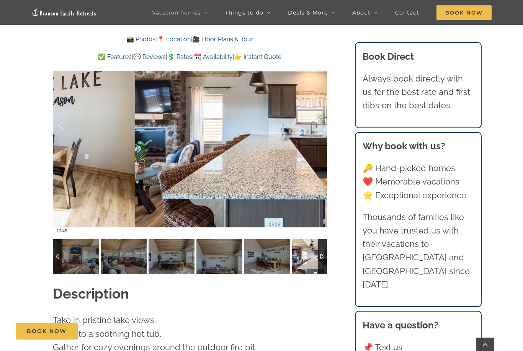
click at [305, 112] on div at bounding box center [311, 124] width 24 height 47
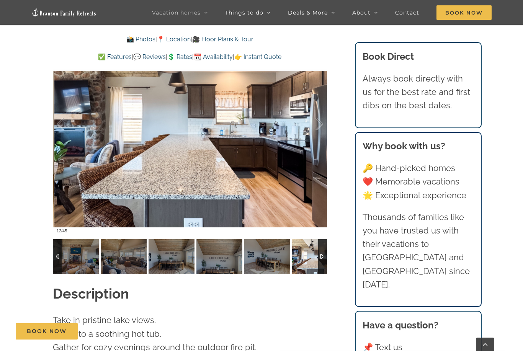
click at [303, 114] on div at bounding box center [311, 124] width 24 height 47
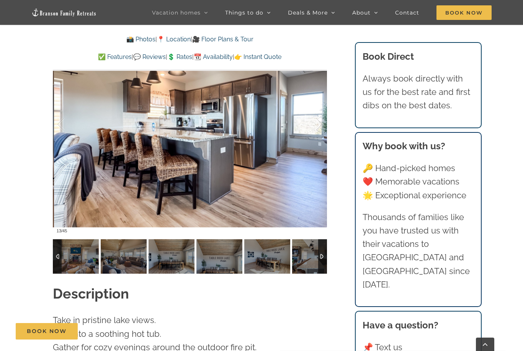
click at [307, 117] on div at bounding box center [311, 124] width 24 height 47
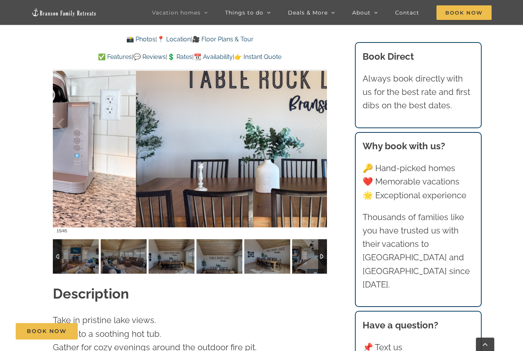
click at [302, 121] on div at bounding box center [311, 124] width 24 height 47
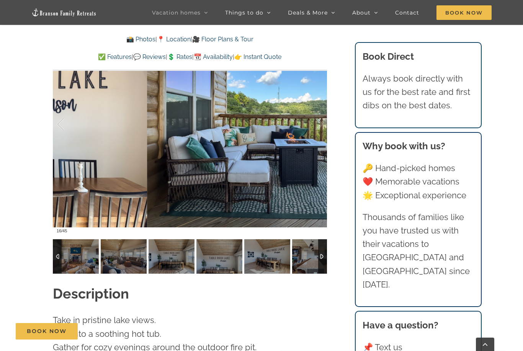
click at [300, 122] on div at bounding box center [311, 124] width 24 height 47
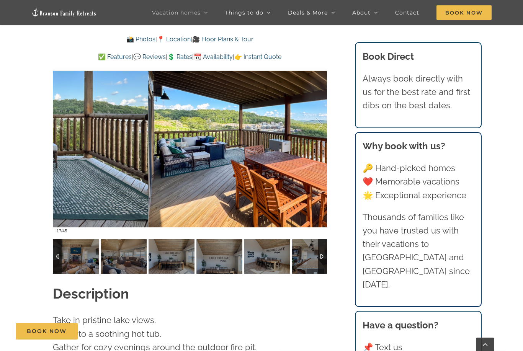
click at [302, 124] on div at bounding box center [311, 124] width 24 height 47
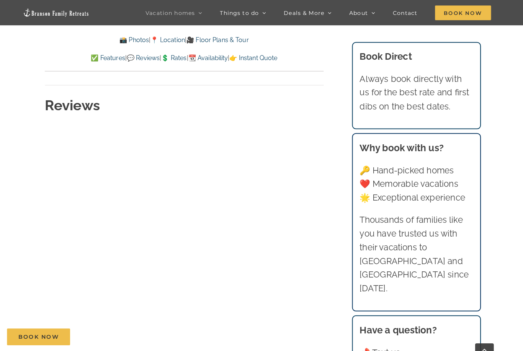
scroll to position [3764, 0]
click at [49, 335] on span "Book Now" at bounding box center [47, 331] width 40 height 7
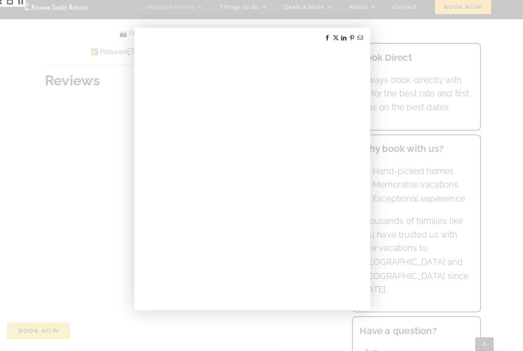
scroll to position [3783, 0]
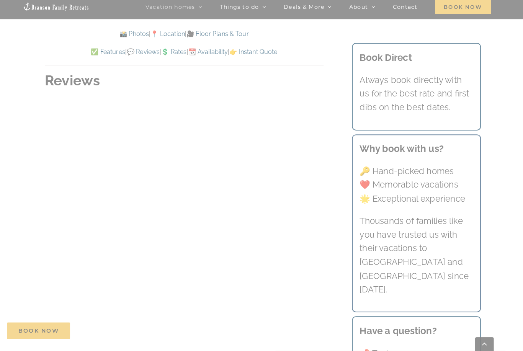
click at [58, 83] on div at bounding box center [261, 175] width 523 height 351
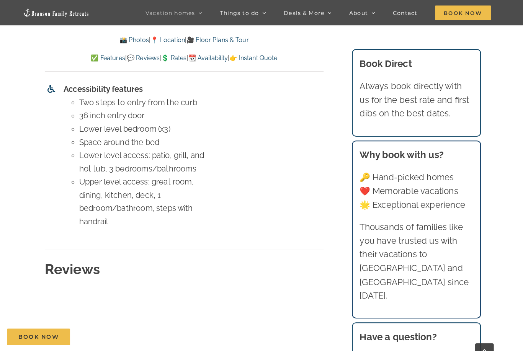
scroll to position [3602, 0]
